Goal: Navigation & Orientation: Understand site structure

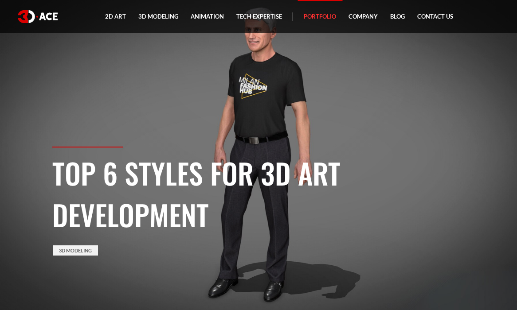
click at [324, 16] on link "Portfolio" at bounding box center [319, 16] width 45 height 33
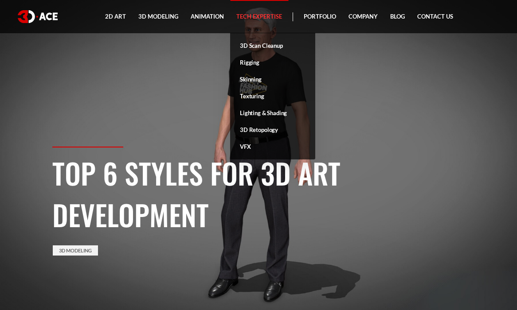
click at [259, 13] on link "Tech Expertise" at bounding box center [259, 16] width 58 height 33
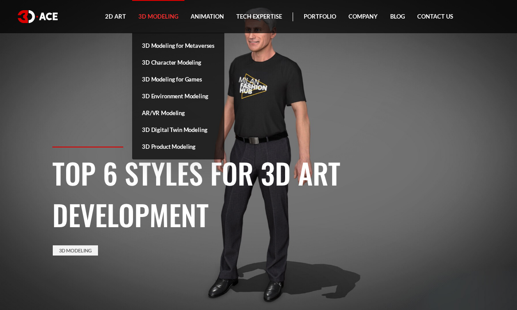
click at [164, 15] on link "3D Modeling" at bounding box center [158, 16] width 52 height 33
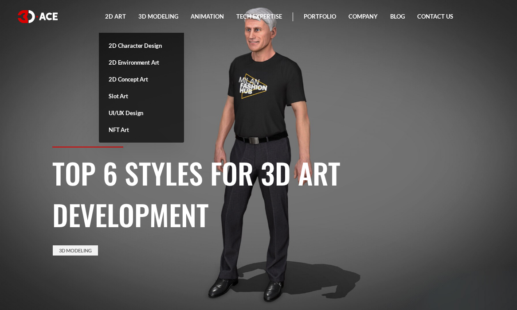
click at [113, 16] on link "2D Art" at bounding box center [115, 16] width 33 height 33
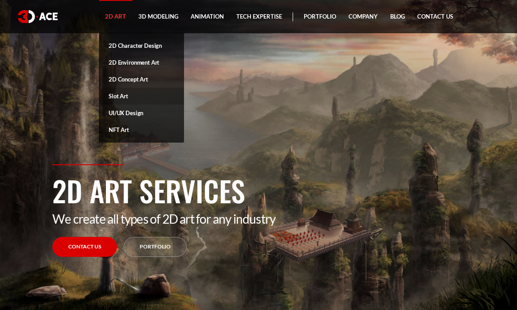
click at [123, 95] on link "Slot Art" at bounding box center [141, 96] width 85 height 17
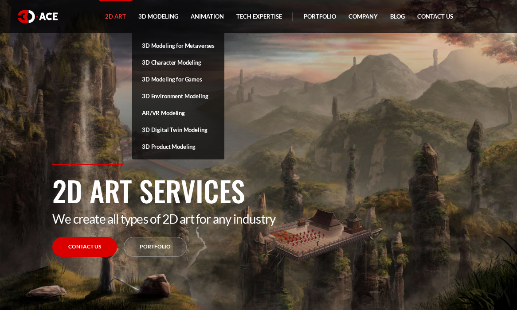
click at [168, 62] on link "3D Character Modeling" at bounding box center [178, 62] width 92 height 17
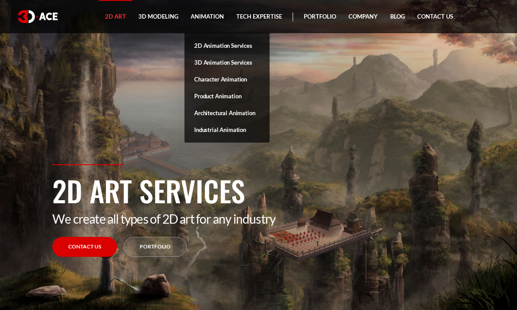
click at [223, 44] on link "2D Animation Services" at bounding box center [226, 45] width 85 height 17
click at [217, 96] on link "Product Animation" at bounding box center [226, 96] width 85 height 17
click at [216, 63] on link "3D Animation Services" at bounding box center [226, 62] width 85 height 17
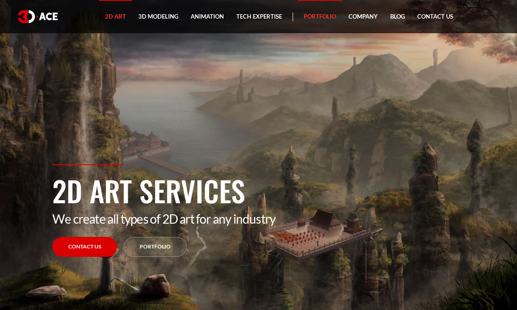
click at [326, 17] on link "Portfolio" at bounding box center [319, 16] width 45 height 33
click at [398, 16] on link "Blog" at bounding box center [397, 16] width 27 height 33
